Goal: Information Seeking & Learning: Find specific fact

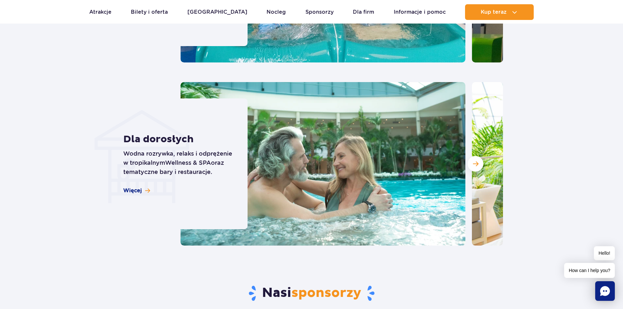
scroll to position [1996, 0]
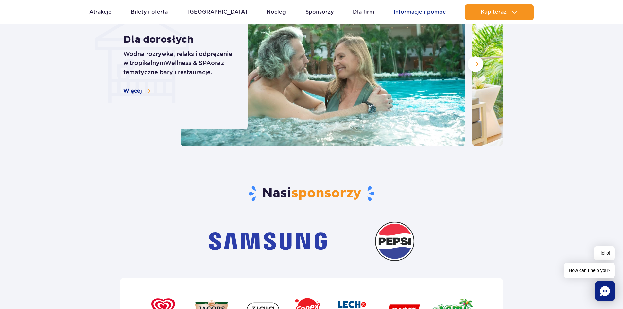
click at [401, 18] on link "Informacje i pomoc" at bounding box center [420, 12] width 52 height 16
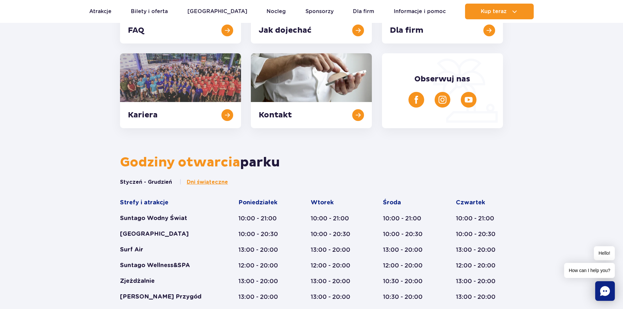
scroll to position [360, 0]
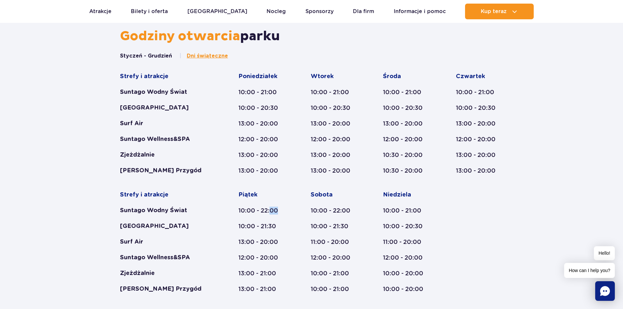
drag, startPoint x: 278, startPoint y: 216, endPoint x: 269, endPoint y: 210, distance: 10.4
click at [269, 210] on div "Piątek 10:00 - 22:00 10:00 - 21:30 13:00 - 20:00 12:00 - 20:00 13:00 - 21:00 13…" at bounding box center [262, 242] width 47 height 102
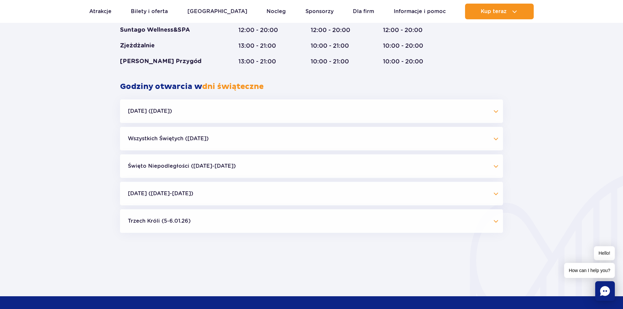
scroll to position [589, 0]
